Goal: Task Accomplishment & Management: Manage account settings

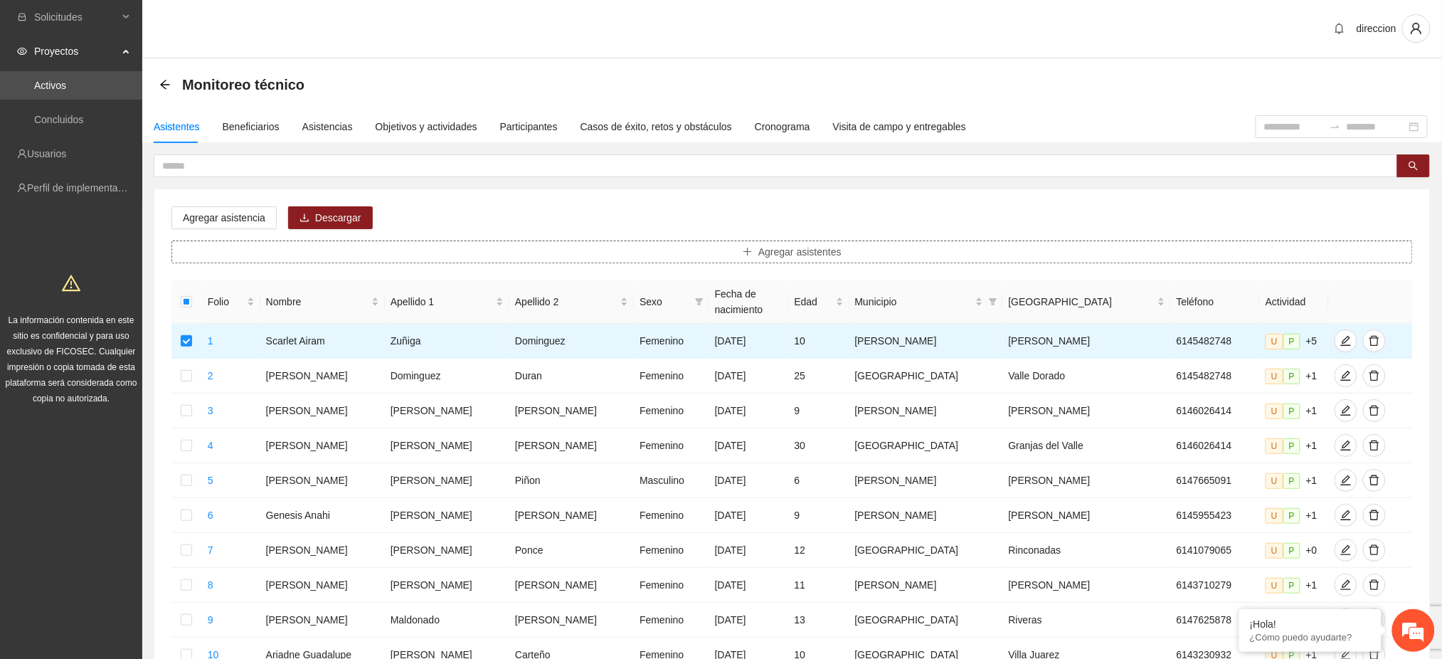
click at [773, 251] on span "Agregar asistentes" at bounding box center [800, 252] width 83 height 16
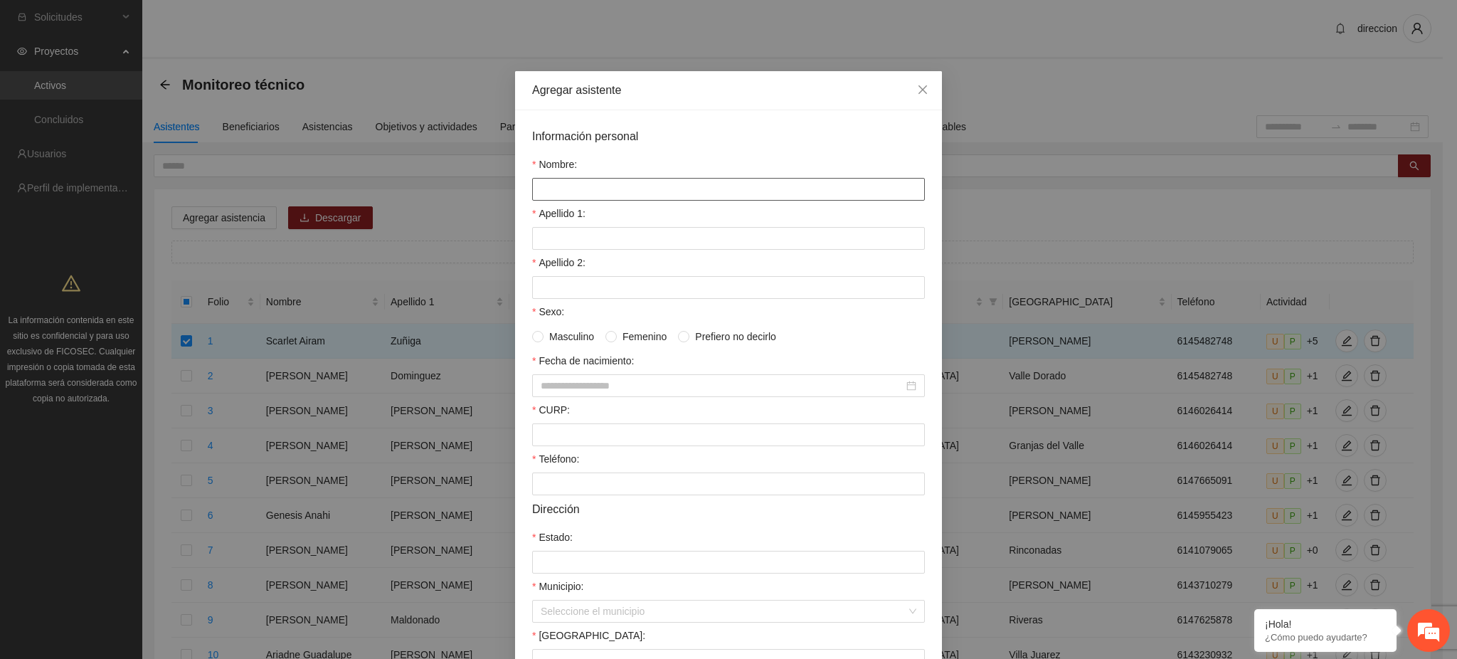
click at [616, 186] on input "Nombre:" at bounding box center [728, 189] width 393 height 23
click at [917, 86] on icon "close" at bounding box center [922, 89] width 11 height 11
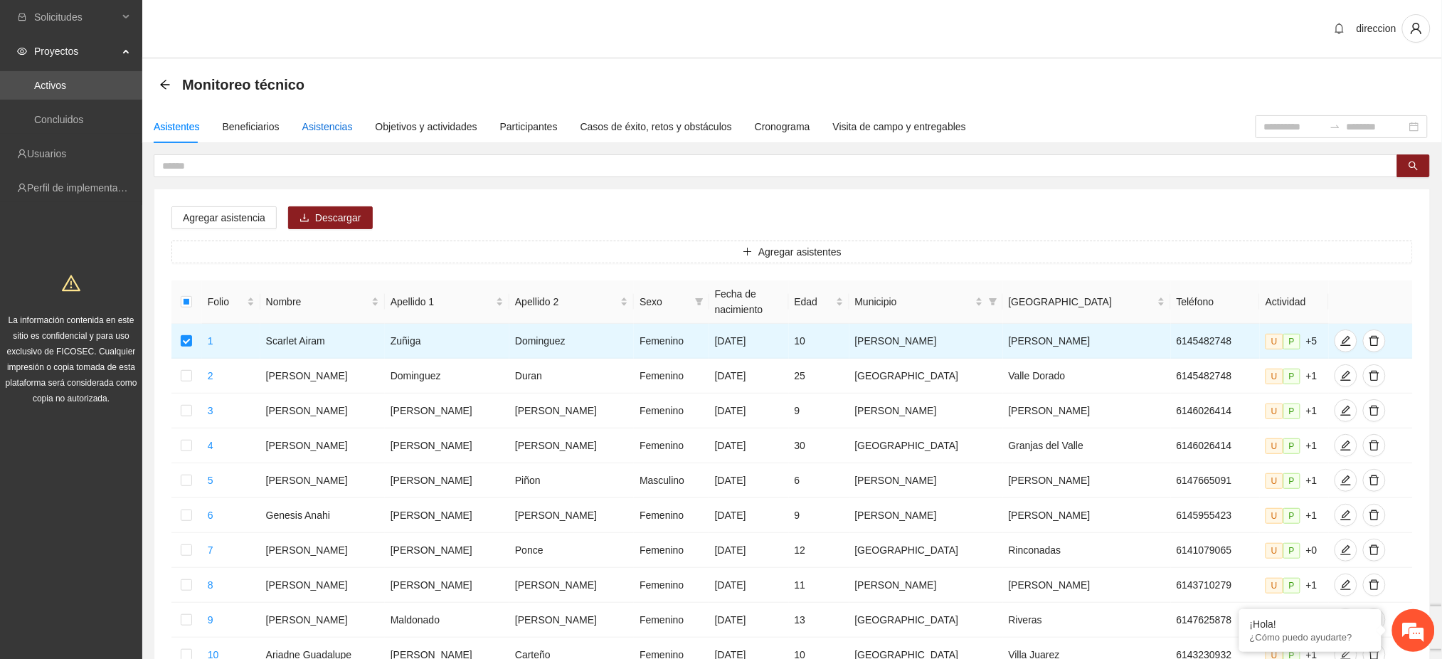
click at [327, 125] on div "Asistencias" at bounding box center [327, 127] width 51 height 16
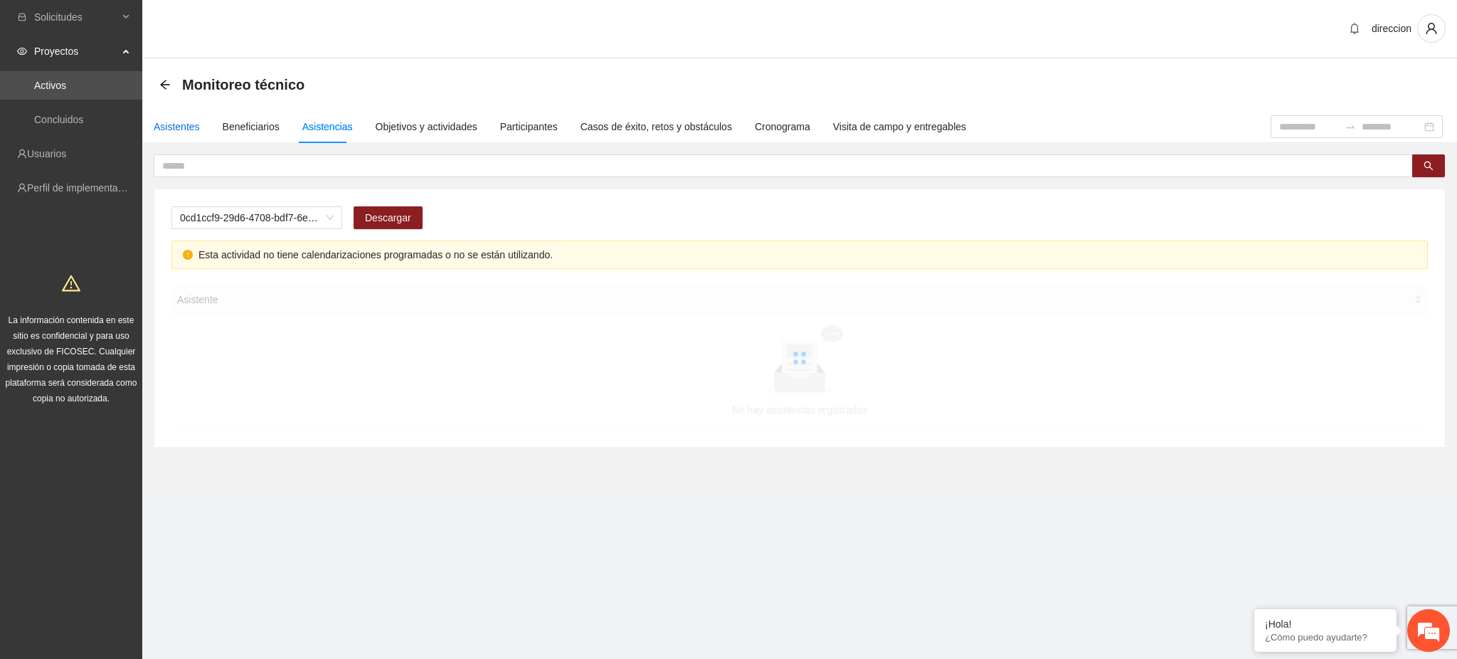
click at [169, 129] on div "Asistentes" at bounding box center [177, 127] width 46 height 16
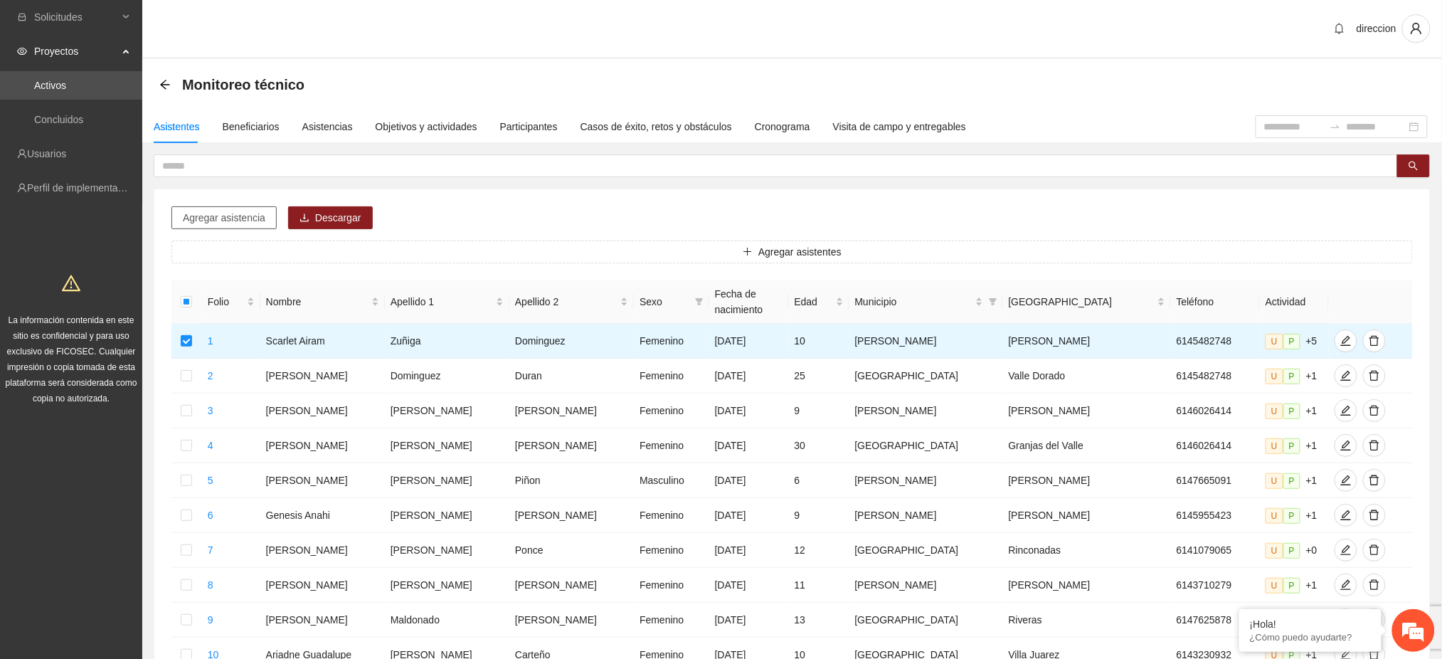
click at [216, 224] on span "Agregar asistencia" at bounding box center [224, 218] width 83 height 16
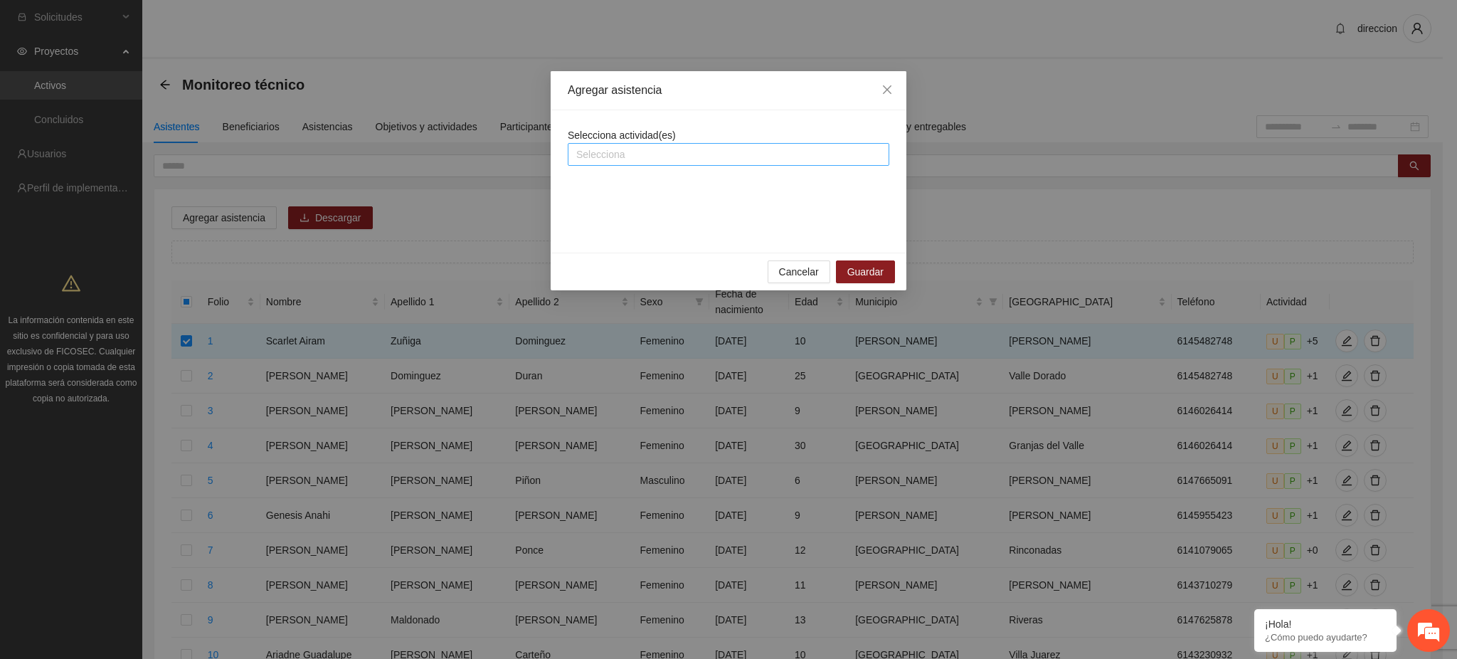
click at [579, 156] on input "search" at bounding box center [577, 154] width 3 height 17
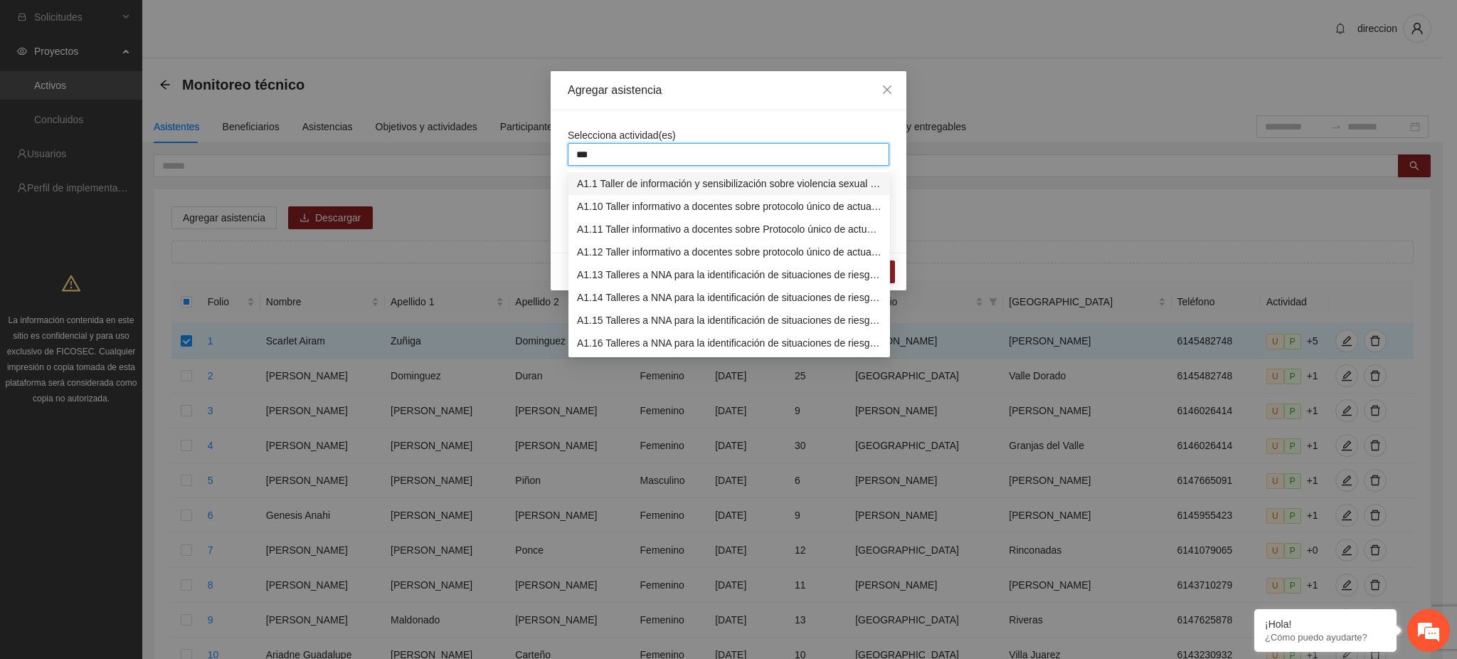
type input "****"
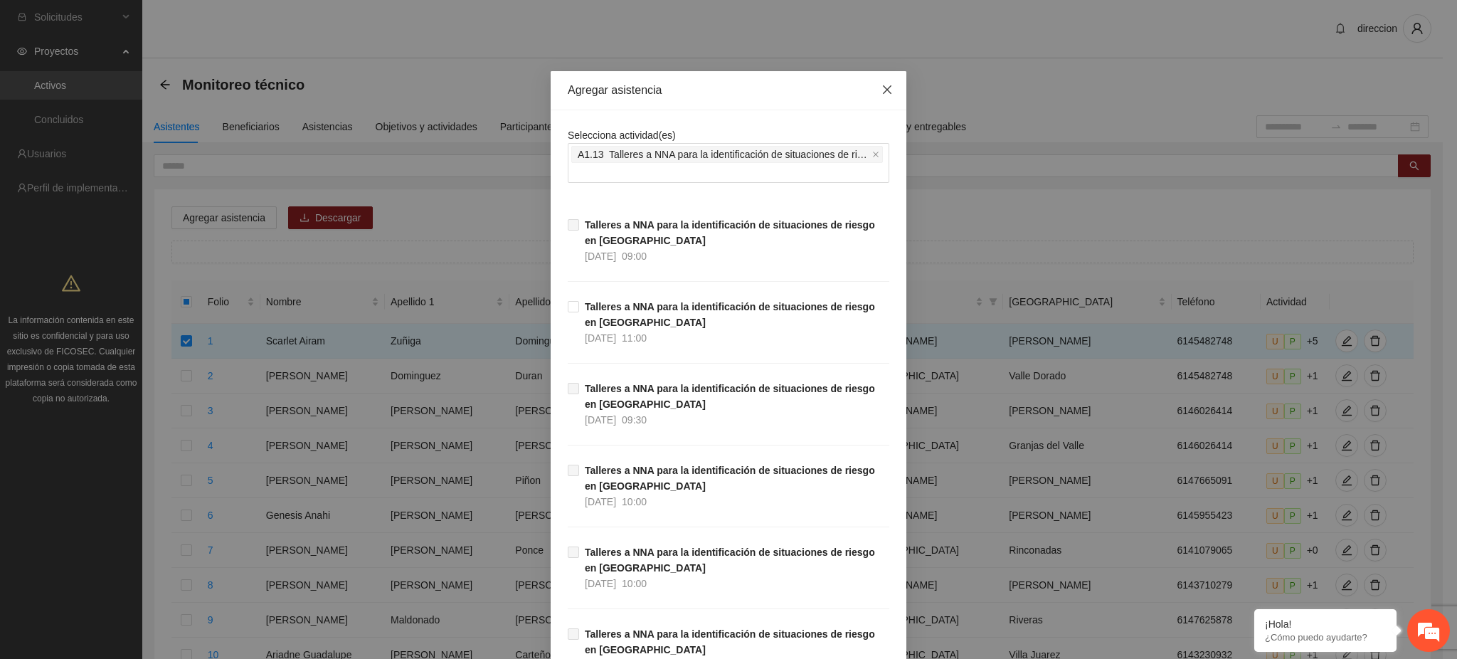
click at [869, 90] on span "Close" at bounding box center [887, 90] width 38 height 38
